Goal: Information Seeking & Learning: Find specific fact

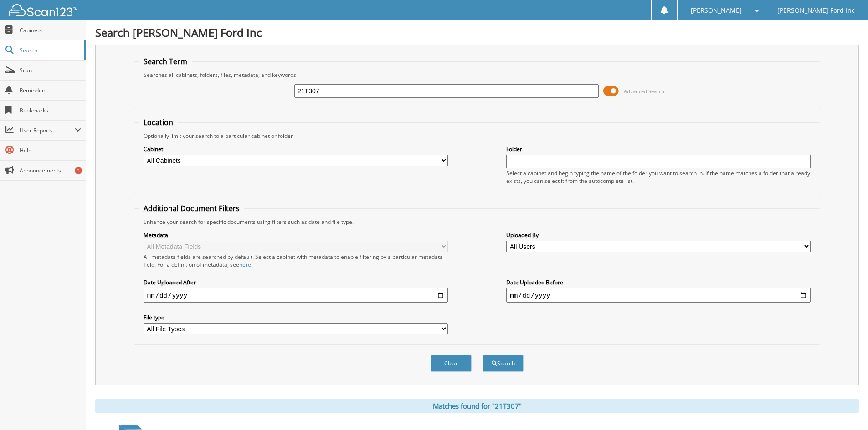
scroll to position [364, 0]
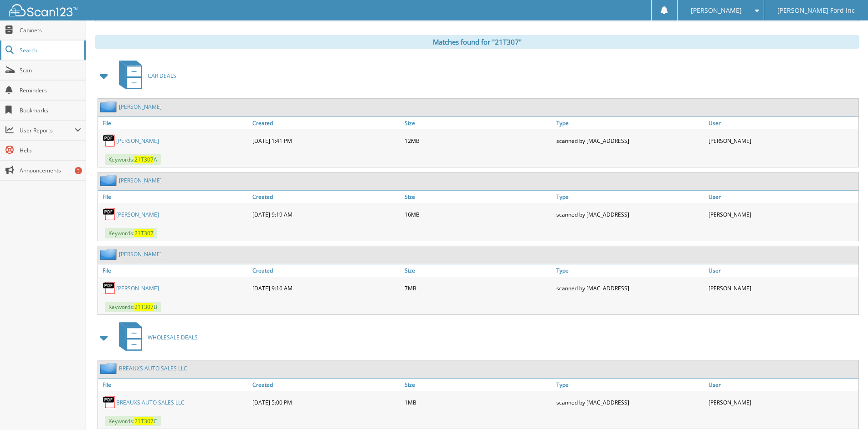
click at [49, 49] on span "Search" at bounding box center [50, 50] width 60 height 8
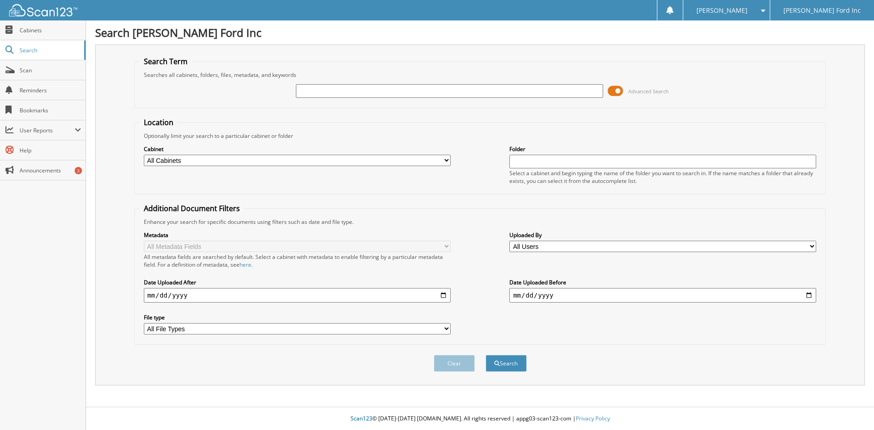
drag, startPoint x: 329, startPoint y: 84, endPoint x: 319, endPoint y: 90, distance: 11.9
click at [319, 90] on input "text" at bounding box center [449, 91] width 307 height 14
paste input "23T367"
type input "23T367"
click at [517, 364] on button "Search" at bounding box center [506, 363] width 41 height 17
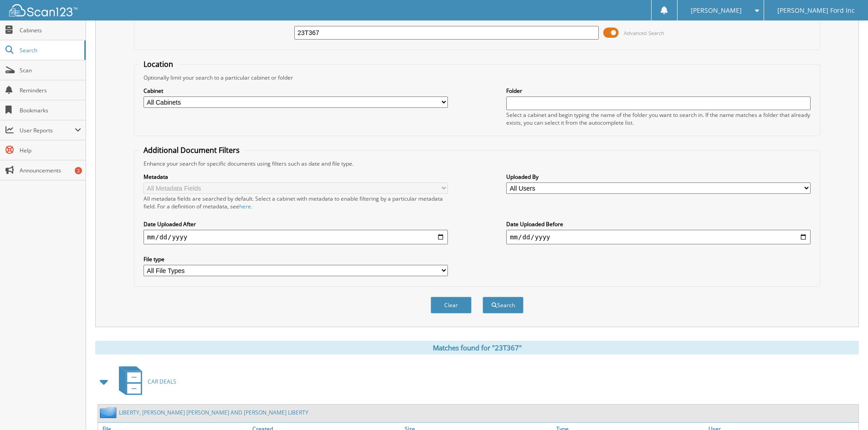
scroll to position [129, 0]
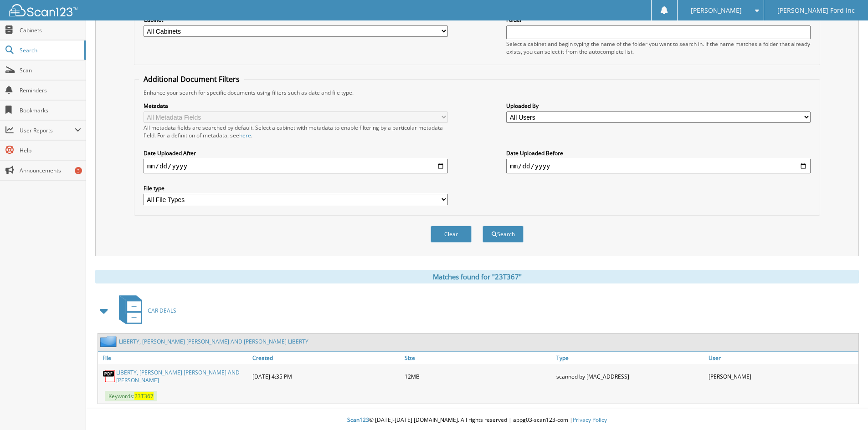
click at [188, 376] on link "LIBERTY, JUSTIN BRIAN AND GABRIELLA P..." at bounding box center [182, 376] width 132 height 15
